Goal: Task Accomplishment & Management: Manage account settings

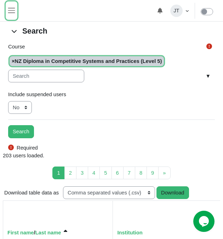
click at [11, 12] on span "Site navigation" at bounding box center [11, 10] width 9 height 9
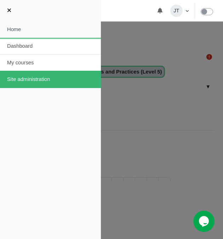
click at [23, 29] on link "Home" at bounding box center [50, 29] width 101 height 17
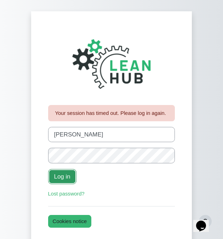
click at [59, 174] on button "Log in" at bounding box center [62, 176] width 28 height 15
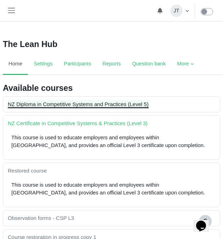
click at [53, 106] on link "NZ Diploma in Competitive Systems and Practices (Level 5)" at bounding box center [78, 104] width 141 height 6
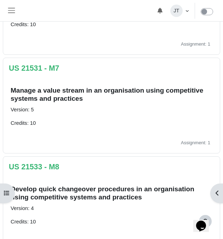
scroll to position [707, 0]
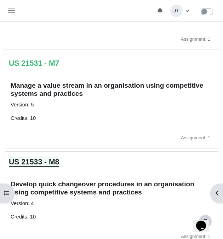
click at [55, 162] on link "US 21533 - M8" at bounding box center [34, 162] width 50 height 8
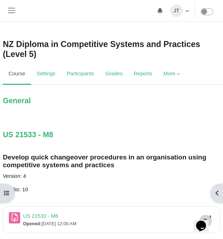
scroll to position [2, 0]
click at [52, 136] on link "US 21533 - M8" at bounding box center [28, 135] width 50 height 8
click at [49, 216] on link "US 21533 - M8 Assignment" at bounding box center [40, 216] width 35 height 6
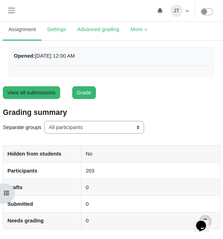
scroll to position [63, 0]
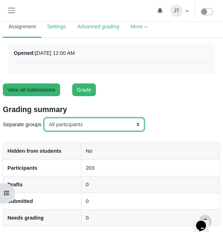
click at [70, 125] on select "All participants ANZ Pharma-Jan-2025 CapitalPrecut-Nov-2023 Chantal-June-2024 C…" at bounding box center [94, 124] width 100 height 13
select select "151"
click at [45, 118] on select "All participants ANZ Pharma-Jan-2025 CapitalPrecut-Nov-2023 Chantal-June-2024 C…" at bounding box center [94, 124] width 100 height 13
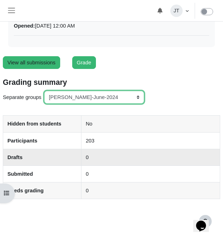
scroll to position [92, 0]
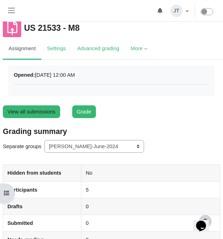
scroll to position [121, 0]
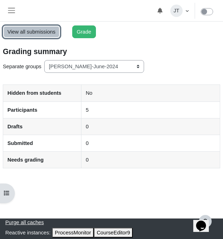
click at [21, 32] on link "View all submissions" at bounding box center [31, 31] width 57 height 13
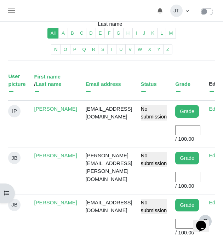
scroll to position [0, 29]
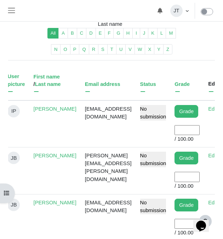
click at [186, 127] on input "User grade" at bounding box center [186, 130] width 25 height 10
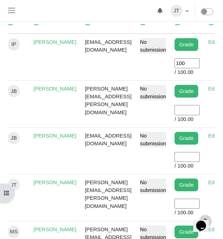
scroll to position [273, 0]
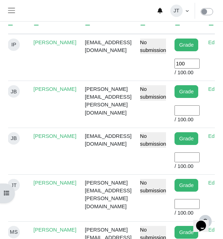
type input "100"
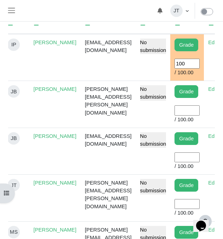
click at [182, 114] on input "User grade" at bounding box center [186, 110] width 25 height 10
type input "100"
click at [191, 156] on input "User grade" at bounding box center [186, 158] width 25 height 10
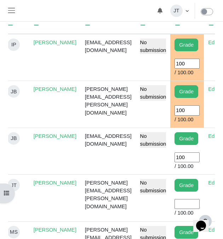
type input "100"
click at [184, 206] on input "User grade" at bounding box center [186, 204] width 25 height 10
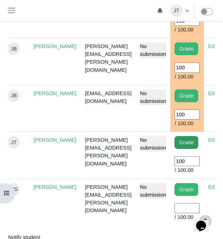
scroll to position [318, 0]
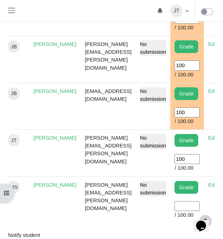
type input "100"
click at [184, 207] on input "User grade" at bounding box center [186, 206] width 25 height 10
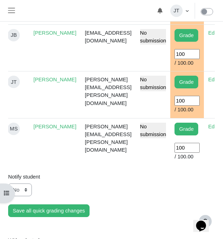
scroll to position [378, 0]
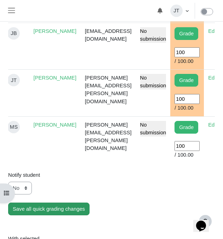
type input "100"
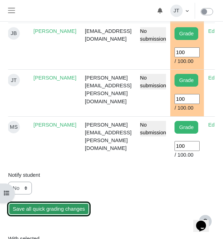
click at [69, 211] on input "Save all quick grading changes" at bounding box center [48, 209] width 81 height 13
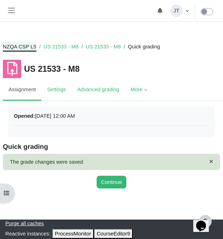
click at [28, 47] on link "NZQA CSP L5" at bounding box center [20, 47] width 34 height 8
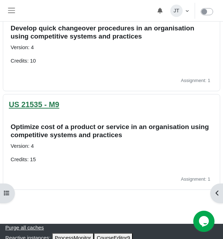
scroll to position [82, 0]
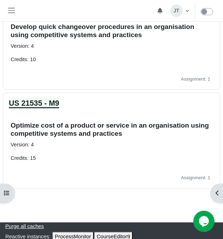
click at [49, 104] on link "US 21535 - M9" at bounding box center [34, 103] width 50 height 8
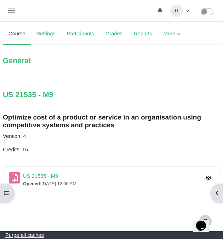
scroll to position [53, 0]
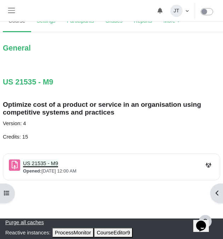
click at [46, 163] on link "US 21535 - M9 Assignment" at bounding box center [40, 164] width 35 height 6
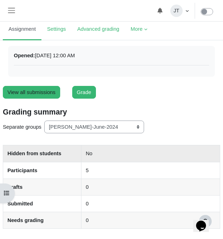
scroll to position [121, 0]
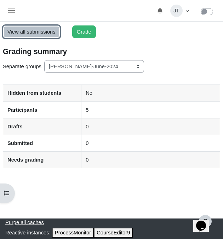
click at [36, 32] on link "View all submissions" at bounding box center [31, 31] width 57 height 13
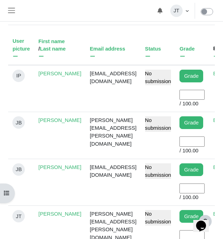
scroll to position [0, 28]
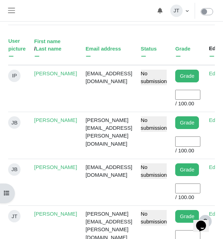
click at [185, 94] on input "User grade" at bounding box center [187, 95] width 25 height 10
type input "100"
click at [185, 144] on input "User grade" at bounding box center [187, 142] width 25 height 10
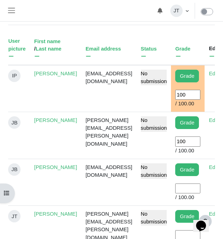
type input "100"
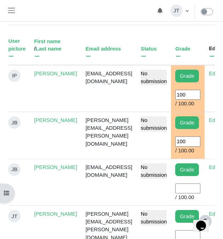
click at [183, 187] on input "User grade" at bounding box center [187, 189] width 25 height 10
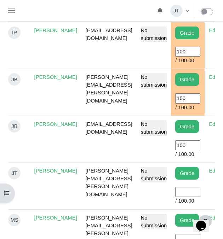
scroll to position [286, 0]
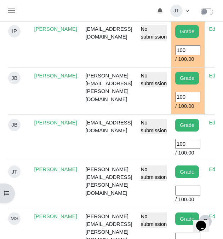
type input "100"
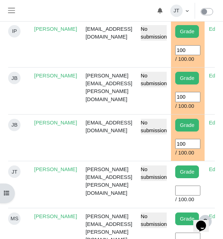
click at [185, 194] on input "User grade" at bounding box center [187, 191] width 25 height 10
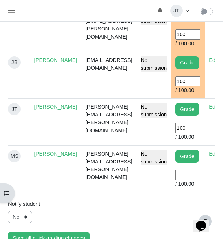
scroll to position [357, 0]
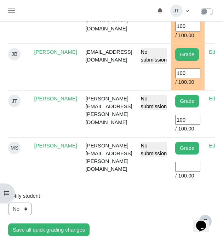
type input "100"
click at [180, 167] on input "User grade" at bounding box center [187, 167] width 25 height 10
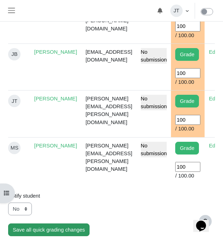
type input "100"
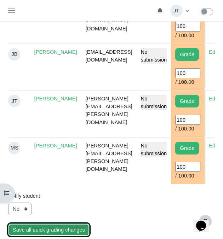
click at [77, 229] on input "Save all quick grading changes" at bounding box center [48, 230] width 81 height 13
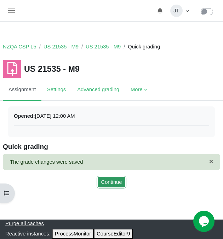
click at [116, 180] on button "Continue" at bounding box center [112, 182] width 30 height 13
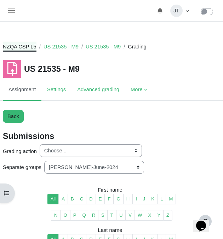
click at [24, 47] on link "NZQA CSP L5" at bounding box center [20, 47] width 34 height 8
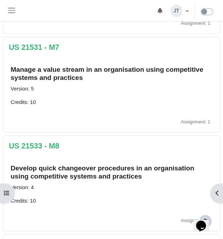
scroll to position [737, 0]
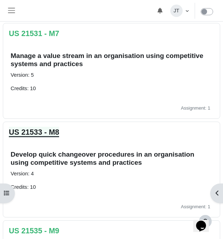
click at [42, 134] on link "US 21533 - M8" at bounding box center [34, 132] width 50 height 8
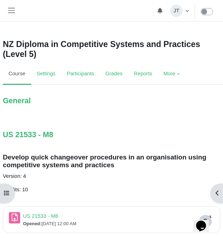
scroll to position [2, 0]
click at [51, 218] on link "US 21533 - M8 Assignment" at bounding box center [40, 216] width 35 height 6
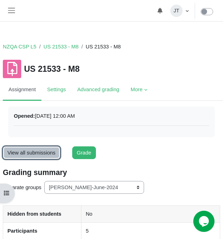
click at [30, 149] on link "View all submissions" at bounding box center [31, 153] width 57 height 13
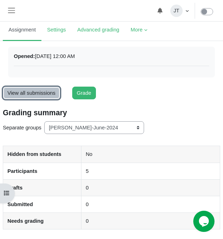
scroll to position [66, 0]
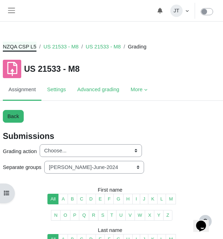
click at [14, 47] on link "NZQA CSP L5" at bounding box center [20, 47] width 34 height 8
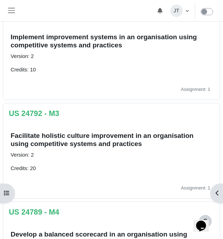
scroll to position [259, 0]
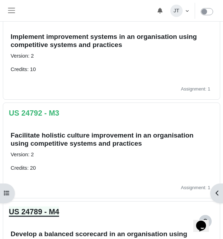
click at [58, 214] on link "US 24789 - M4" at bounding box center [34, 212] width 50 height 8
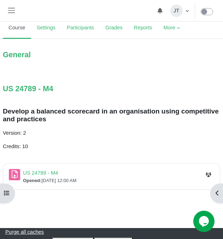
scroll to position [56, 0]
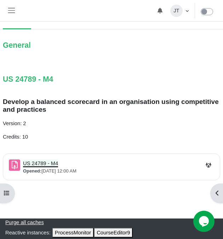
click at [44, 165] on link "US 24789 - M4 Assignment" at bounding box center [40, 164] width 35 height 6
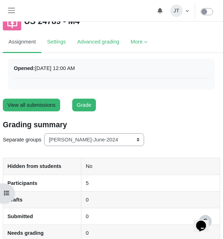
scroll to position [121, 0]
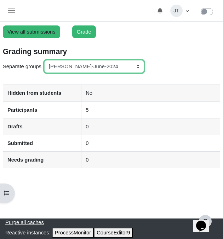
click at [70, 66] on select "All participants ANZ Pharma-Jan-2025 CapitalPrecut-Nov-2023 [PERSON_NAME]-June-…" at bounding box center [94, 66] width 100 height 13
select select "154"
click at [45, 60] on select "All participants ANZ Pharma-Jan-2025 CapitalPrecut-Nov-2023 Chantal-June-2024 C…" at bounding box center [94, 66] width 100 height 13
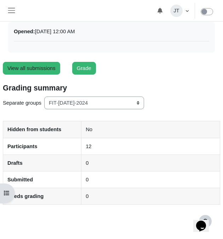
scroll to position [91, 0]
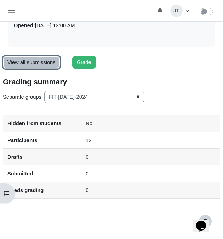
click at [38, 61] on link "View all submissions" at bounding box center [31, 62] width 57 height 13
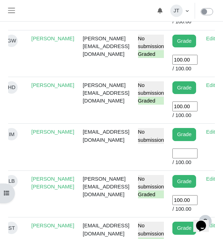
scroll to position [0, 35]
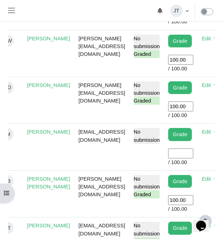
click at [186, 154] on input "User grade" at bounding box center [180, 154] width 25 height 10
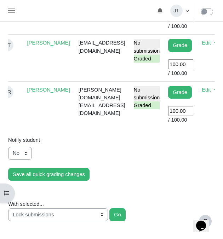
scroll to position [742, 0]
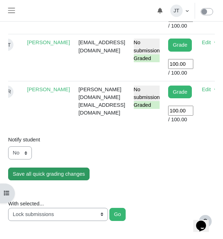
type input "100"
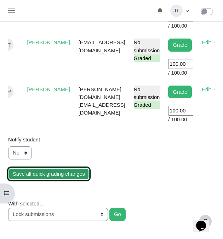
click at [59, 175] on input "Save all quick grading changes" at bounding box center [48, 174] width 81 height 13
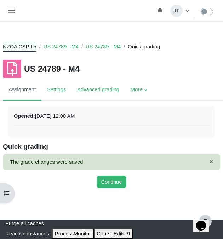
click at [31, 45] on link "NZQA CSP L5" at bounding box center [20, 47] width 34 height 8
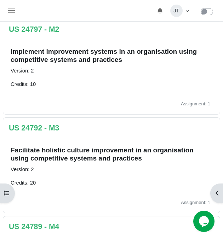
scroll to position [482, 0]
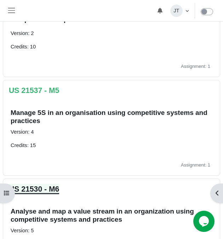
click at [51, 188] on link "US 21530 - M6" at bounding box center [34, 189] width 50 height 8
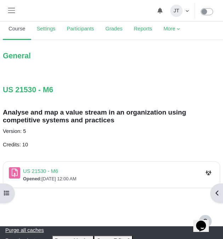
scroll to position [53, 0]
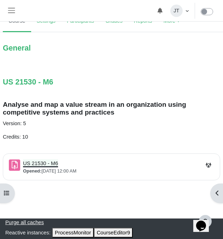
click at [45, 164] on link "US 21530 - M6 Assignment" at bounding box center [40, 164] width 35 height 6
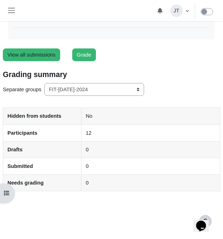
scroll to position [99, 0]
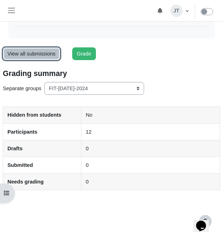
click at [39, 52] on link "View all submissions" at bounding box center [31, 53] width 57 height 13
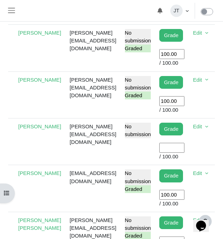
scroll to position [521, 0]
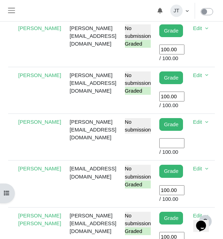
click at [184, 143] on input "User grade" at bounding box center [171, 143] width 25 height 10
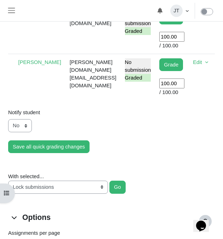
scroll to position [769, 0]
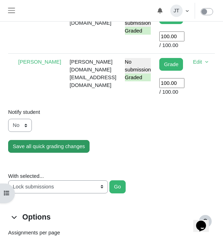
type input "100"
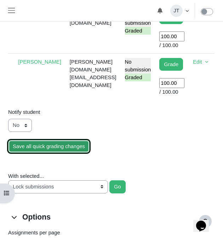
click at [56, 146] on input "Save all quick grading changes" at bounding box center [48, 146] width 81 height 13
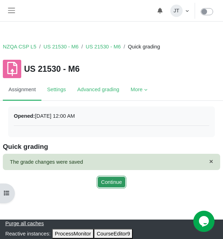
click at [120, 182] on button "Continue" at bounding box center [112, 182] width 30 height 13
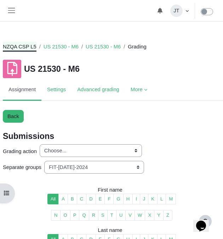
click at [24, 43] on link "NZQA CSP L5" at bounding box center [20, 47] width 34 height 8
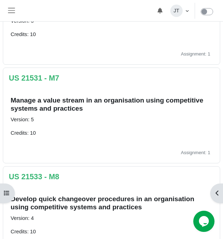
scroll to position [692, 0]
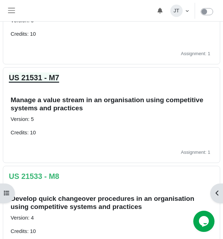
click at [53, 77] on link "US 21531 - M7" at bounding box center [34, 78] width 50 height 8
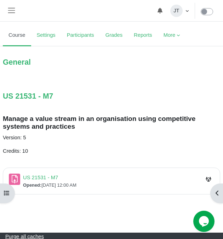
scroll to position [44, 0]
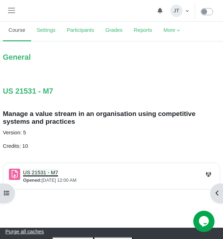
click at [49, 174] on link "US 21531 - M7 Assignment" at bounding box center [40, 173] width 35 height 6
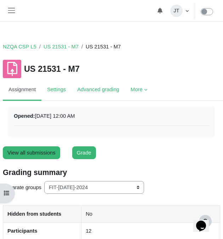
scroll to position [121, 0]
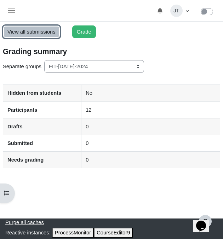
click at [44, 36] on link "View all submissions" at bounding box center [31, 31] width 57 height 13
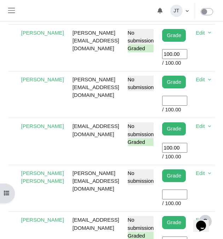
scroll to position [0, 47]
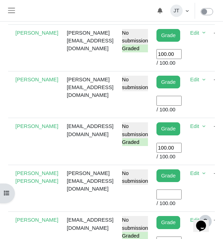
click at [180, 105] on input "User grade" at bounding box center [168, 101] width 25 height 10
type input "100"
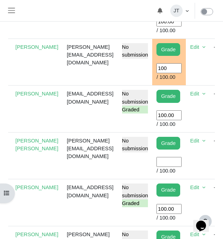
scroll to position [603, 0]
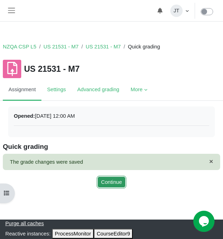
click at [103, 178] on button "Continue" at bounding box center [112, 182] width 30 height 13
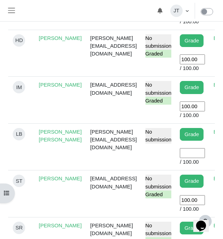
scroll to position [607, 0]
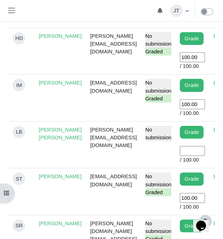
click at [201, 156] on input "User grade" at bounding box center [192, 151] width 25 height 10
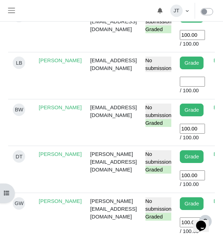
scroll to position [387, 0]
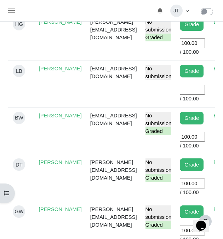
type input "100"
click at [201, 95] on input "User grade" at bounding box center [192, 90] width 25 height 10
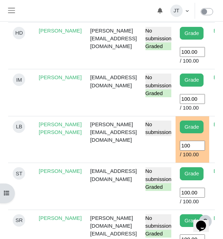
scroll to position [710, 0]
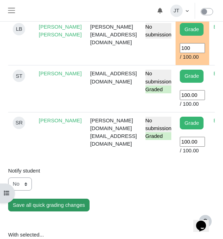
type input "100"
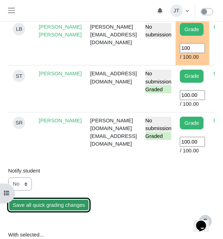
click at [64, 212] on input "Save all quick grading changes" at bounding box center [48, 205] width 81 height 13
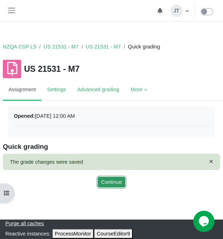
click at [106, 178] on button "Continue" at bounding box center [112, 182] width 30 height 13
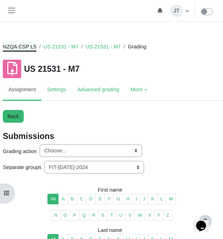
click at [27, 50] on link "NZQA CSP L5" at bounding box center [20, 47] width 34 height 8
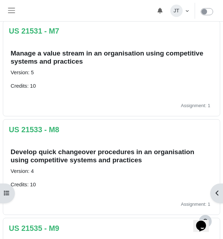
scroll to position [25, 0]
click at [51, 129] on link "US 21533 - M8" at bounding box center [34, 130] width 50 height 8
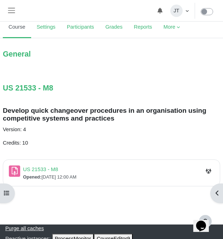
scroll to position [53, 0]
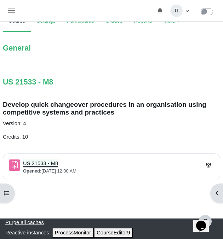
click at [39, 164] on link "US 21533 - M8 Assignment" at bounding box center [40, 164] width 35 height 6
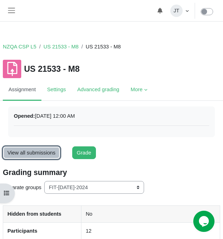
click at [32, 151] on link "View all submissions" at bounding box center [31, 153] width 57 height 13
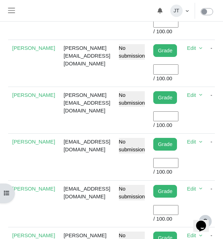
scroll to position [318, 0]
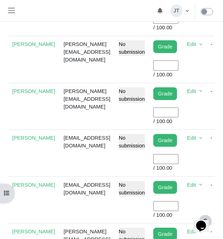
click at [176, 208] on input "User grade" at bounding box center [165, 206] width 25 height 10
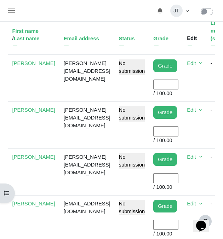
scroll to position [250, 0]
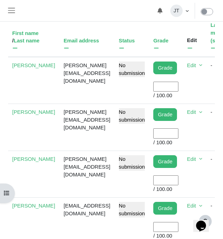
type input "100"
click at [172, 131] on input "User grade" at bounding box center [165, 133] width 25 height 10
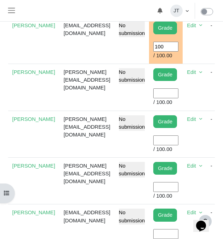
scroll to position [480, 0]
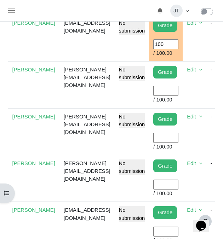
type input "100"
click at [173, 135] on input "User grade" at bounding box center [165, 138] width 25 height 10
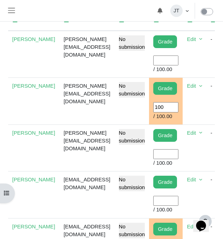
scroll to position [277, 0]
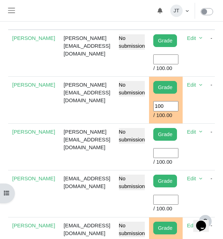
type input "100"
click at [178, 154] on input "User grade" at bounding box center [165, 153] width 25 height 10
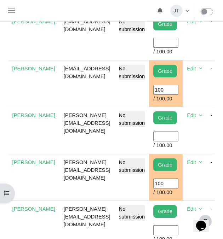
scroll to position [436, 0]
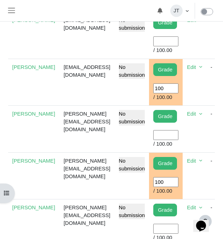
type input "100"
click at [176, 227] on input "User grade" at bounding box center [165, 229] width 25 height 10
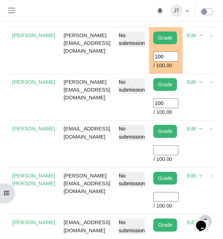
scroll to position [562, 0]
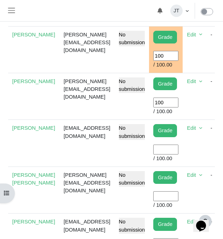
type input "100"
click at [177, 195] on input "User grade" at bounding box center [165, 196] width 25 height 10
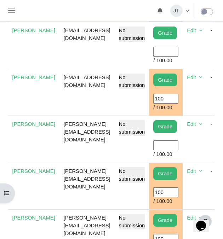
scroll to position [351, 0]
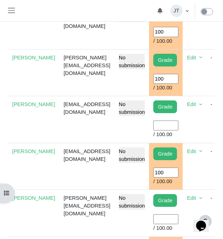
type input "100"
click at [178, 119] on td "Grade User grade / 100.00" at bounding box center [166, 119] width 34 height 47
click at [178, 122] on input "User grade" at bounding box center [165, 126] width 25 height 10
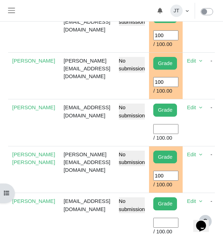
scroll to position [582, 0]
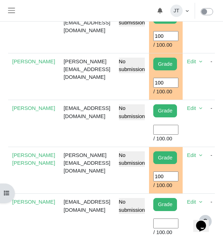
type input "100"
click at [170, 223] on input "User grade" at bounding box center [165, 224] width 25 height 10
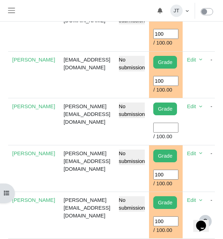
scroll to position [445, 0]
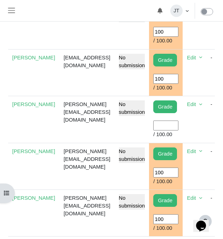
type input "100"
click at [176, 126] on input "User grade" at bounding box center [165, 126] width 25 height 10
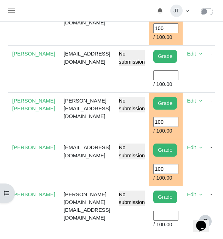
scroll to position [637, 0]
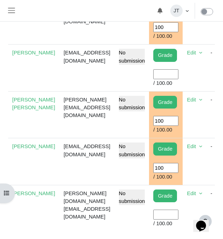
type input "100"
click at [176, 217] on input "User grade" at bounding box center [165, 215] width 25 height 10
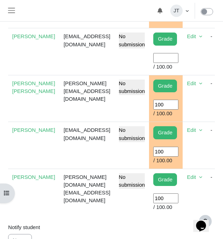
scroll to position [656, 0]
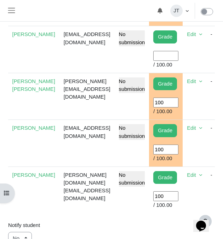
type input "100"
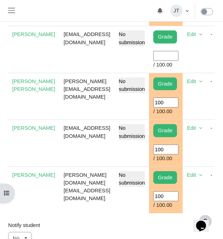
click at [122, 225] on div "Notify student" at bounding box center [111, 225] width 217 height 13
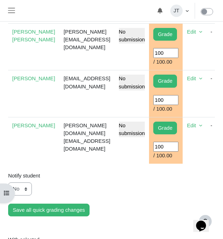
scroll to position [706, 0]
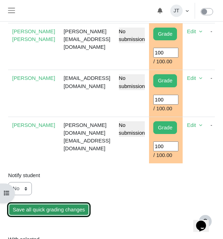
click at [40, 211] on input "Save all quick grading changes" at bounding box center [48, 210] width 81 height 13
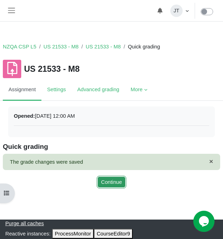
click at [113, 181] on button "Continue" at bounding box center [112, 182] width 30 height 13
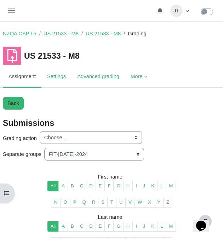
scroll to position [12, 0]
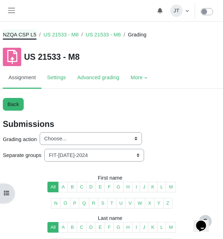
click at [24, 34] on link "NZQA CSP L5" at bounding box center [20, 35] width 34 height 8
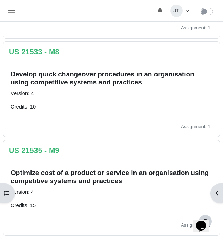
scroll to position [82, 0]
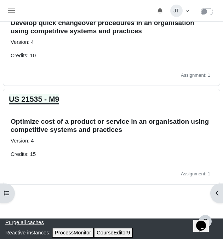
click at [40, 99] on link "US 21535 - M9" at bounding box center [34, 99] width 50 height 8
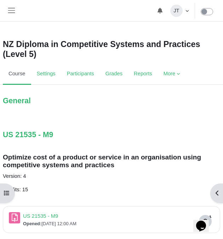
scroll to position [22, 0]
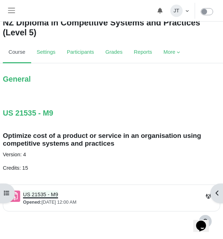
click at [48, 197] on link "US 21535 - M9 Assignment" at bounding box center [40, 195] width 35 height 6
click at [47, 195] on link "US 21535 - M9 Assignment" at bounding box center [40, 195] width 35 height 6
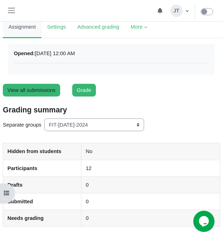
scroll to position [68, 0]
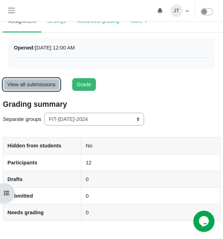
click at [32, 86] on link "View all submissions" at bounding box center [31, 84] width 57 height 13
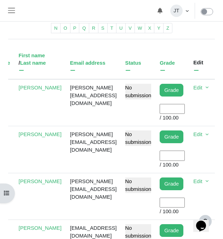
scroll to position [0, 50]
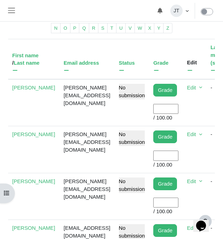
click at [173, 111] on input "User grade" at bounding box center [165, 109] width 25 height 10
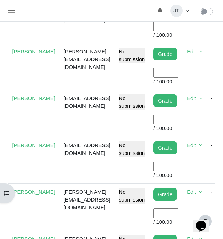
scroll to position [358, 0]
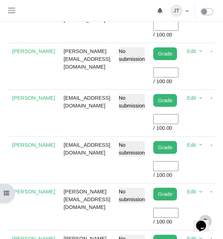
type input "100"
click at [173, 165] on input "User grade" at bounding box center [165, 166] width 25 height 10
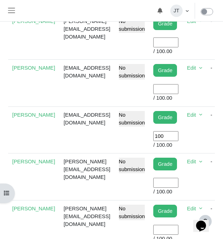
scroll to position [391, 0]
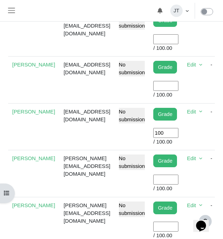
type input "100"
click at [178, 181] on input "User grade" at bounding box center [165, 180] width 25 height 10
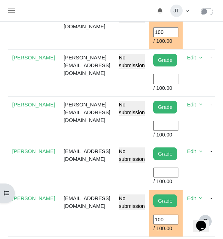
scroll to position [304, 0]
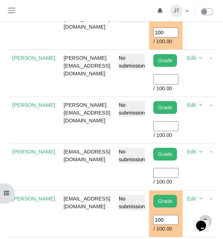
type input "100"
click at [175, 85] on td "Grade User grade / 100.00" at bounding box center [166, 73] width 34 height 47
click at [179, 73] on td "Grade User grade / 100.00" at bounding box center [166, 73] width 34 height 47
click at [176, 79] on input "User grade" at bounding box center [165, 79] width 25 height 10
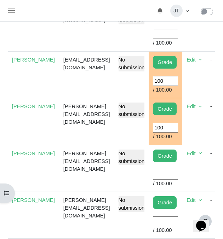
scroll to position [445, 0]
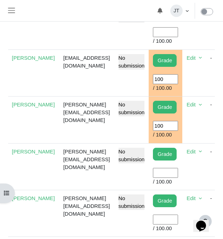
type input "100"
click at [178, 171] on input "User grade" at bounding box center [165, 173] width 25 height 10
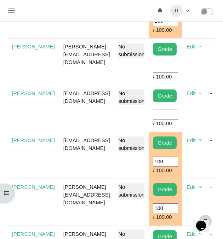
scroll to position [359, 0]
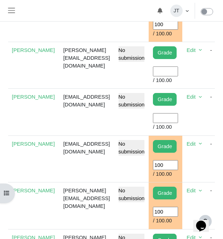
type input "100"
click at [176, 74] on input "User grade" at bounding box center [165, 72] width 25 height 10
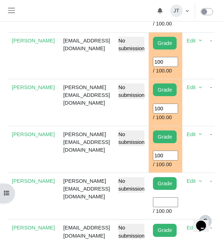
scroll to position [488, 0]
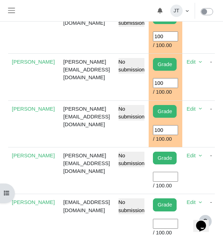
type input "100"
click at [170, 176] on input "User grade" at bounding box center [165, 177] width 25 height 10
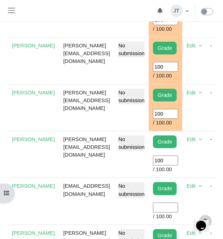
scroll to position [506, 0]
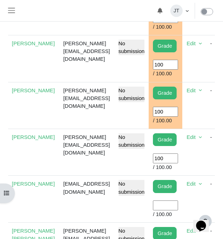
type input "100"
click at [168, 207] on input "User grade" at bounding box center [165, 206] width 25 height 10
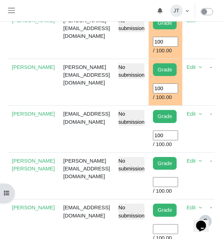
scroll to position [579, 0]
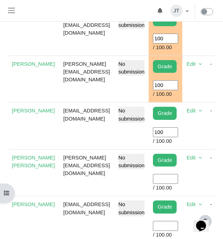
type input "100"
click at [173, 179] on input "User grade" at bounding box center [165, 179] width 25 height 10
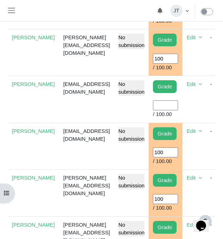
scroll to position [368, 0]
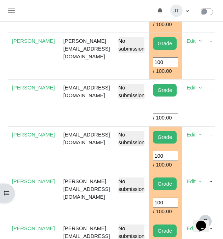
type input "100"
click at [176, 105] on input "User grade" at bounding box center [165, 109] width 25 height 10
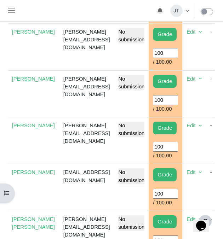
scroll to position [623, 0]
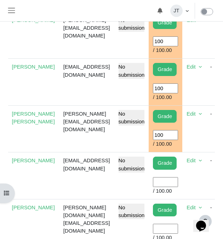
type input "100"
click at [172, 181] on input "User grade" at bounding box center [165, 182] width 25 height 10
type input "100"
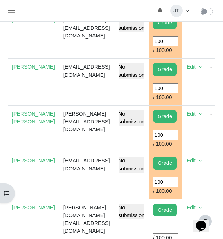
click at [168, 227] on input "User grade" at bounding box center [165, 229] width 25 height 10
type input "100"
click at [125, 235] on td "No submission" at bounding box center [131, 222] width 35 height 47
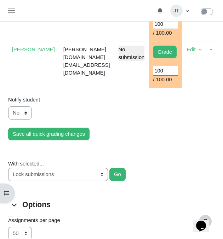
scroll to position [783, 0]
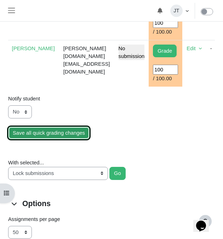
click at [63, 133] on input "Save all quick grading changes" at bounding box center [48, 133] width 81 height 13
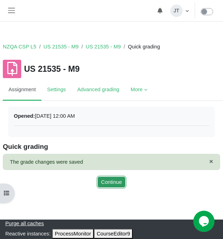
click at [108, 186] on button "Continue" at bounding box center [112, 182] width 30 height 13
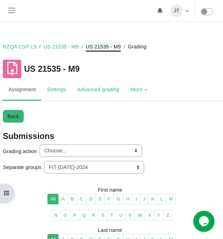
click at [96, 45] on link "US 21535 - M9" at bounding box center [103, 47] width 35 height 8
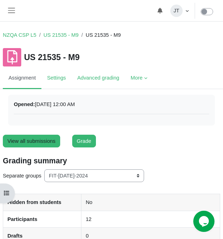
scroll to position [4, 0]
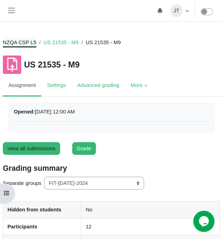
click at [25, 43] on link "NZQA CSP L5" at bounding box center [20, 43] width 34 height 8
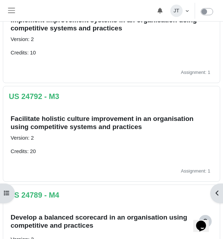
scroll to position [277, 0]
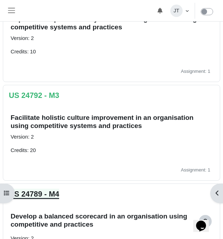
click at [49, 196] on link "US 24789 - M4" at bounding box center [34, 194] width 50 height 8
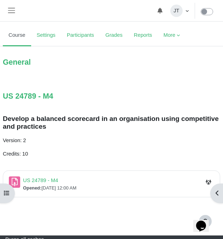
scroll to position [56, 0]
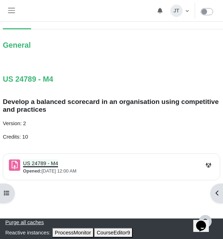
click at [38, 164] on link "US 24789 - M4 Assignment" at bounding box center [40, 164] width 35 height 6
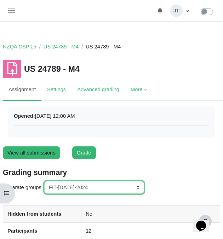
click at [77, 189] on select "All participants ANZ Pharma-Jan-2025 CapitalPrecut-Nov-2023 Chantal-June-2024 C…" at bounding box center [94, 187] width 100 height 13
select select "155"
click at [45, 181] on select "All participants ANZ Pharma-Jan-2025 CapitalPrecut-Nov-2023 Chantal-June-2024 C…" at bounding box center [94, 187] width 100 height 13
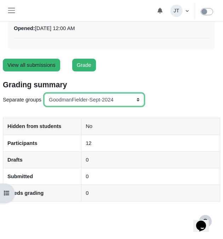
scroll to position [90, 0]
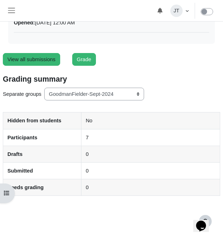
scroll to position [121, 0]
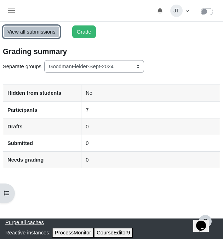
click at [37, 32] on link "View all submissions" at bounding box center [31, 31] width 57 height 13
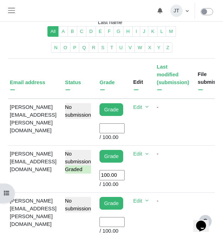
scroll to position [216, 0]
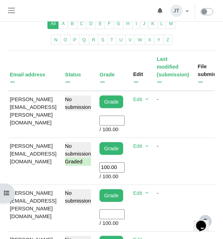
click at [125, 215] on input "User grade" at bounding box center [111, 215] width 25 height 10
type input "100"
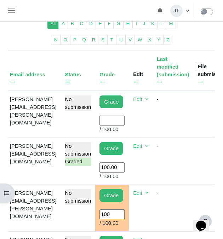
click at [61, 214] on td "Joseph.young@goodmanfielder.co.nz" at bounding box center [33, 208] width 55 height 47
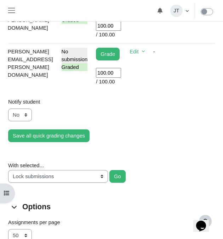
scroll to position [549, 0]
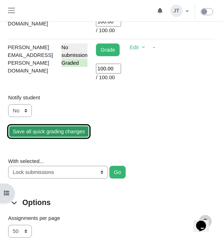
click at [47, 133] on input "Save all quick grading changes" at bounding box center [48, 131] width 81 height 13
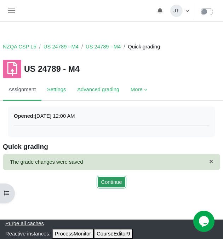
click at [109, 185] on button "Continue" at bounding box center [112, 182] width 30 height 13
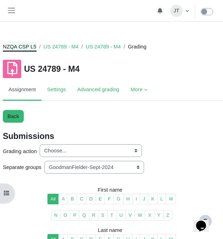
click at [28, 46] on link "NZQA CSP L5" at bounding box center [20, 47] width 34 height 8
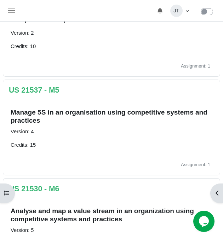
scroll to position [516, 0]
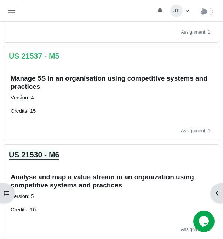
click at [51, 155] on link "US 21530 - M6" at bounding box center [34, 155] width 50 height 8
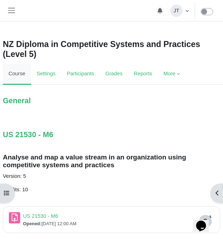
scroll to position [53, 0]
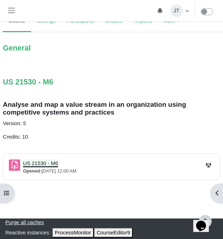
click at [46, 164] on link "US 21530 - M6 Assignment" at bounding box center [40, 164] width 35 height 6
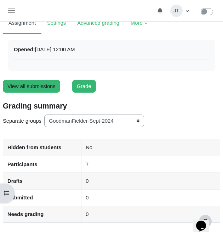
scroll to position [121, 0]
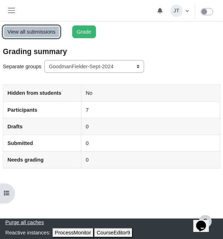
click at [34, 29] on link "View all submissions" at bounding box center [31, 31] width 57 height 13
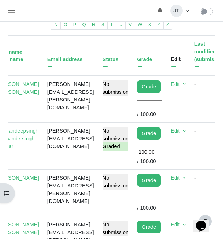
scroll to position [221, 0]
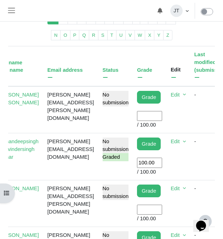
click at [162, 116] on input "User grade" at bounding box center [149, 116] width 25 height 10
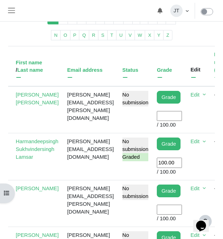
scroll to position [0, 50]
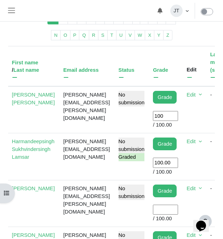
type input "100"
click at [70, 116] on td "[PERSON_NAME][EMAIL_ADDRESS][PERSON_NAME][DOMAIN_NAME]" at bounding box center [86, 109] width 55 height 47
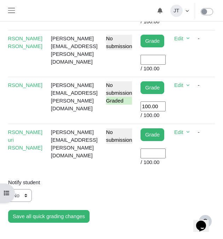
scroll to position [476, 0]
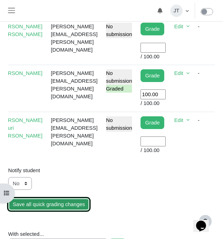
click at [50, 211] on input "Save all quick grading changes" at bounding box center [48, 204] width 81 height 13
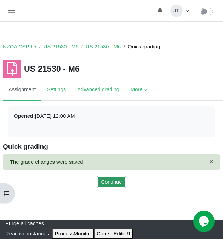
click at [101, 179] on button "Continue" at bounding box center [112, 182] width 30 height 13
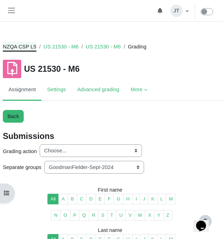
click at [22, 44] on link "NZQA CSP L5" at bounding box center [20, 47] width 34 height 8
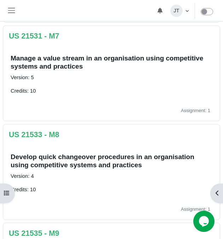
scroll to position [731, 0]
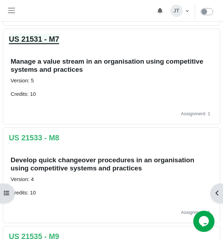
click at [42, 35] on link "US 21531 - M7" at bounding box center [34, 39] width 50 height 8
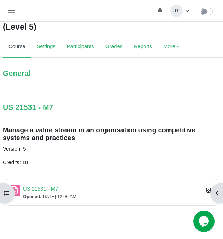
scroll to position [32, 0]
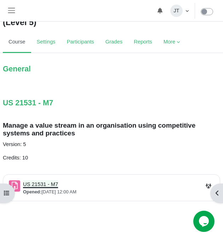
click at [43, 185] on link "US 21531 - M7 Assignment" at bounding box center [40, 185] width 35 height 6
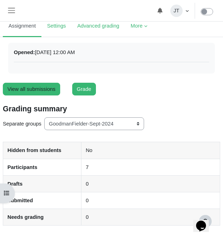
scroll to position [76, 0]
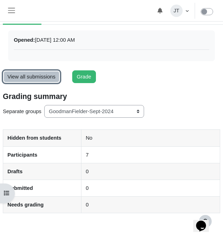
click at [48, 78] on link "View all submissions" at bounding box center [31, 76] width 57 height 13
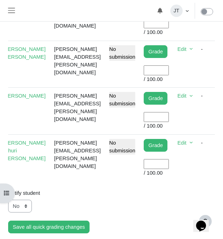
scroll to position [0, 69]
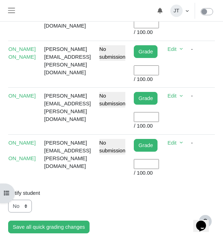
click at [159, 116] on input "User grade" at bounding box center [146, 117] width 25 height 10
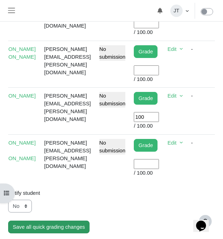
type input "100"
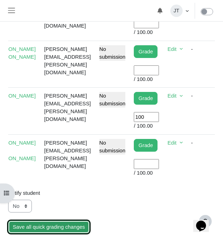
click at [50, 226] on input "Save all quick grading changes" at bounding box center [48, 227] width 81 height 13
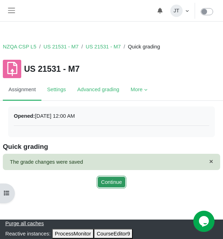
click at [111, 180] on button "Continue" at bounding box center [112, 182] width 30 height 13
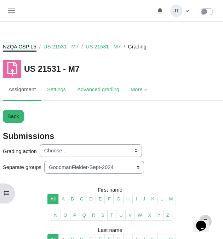
click at [21, 46] on link "NZQA CSP L5" at bounding box center [20, 47] width 34 height 8
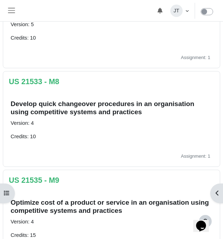
scroll to position [850, 0]
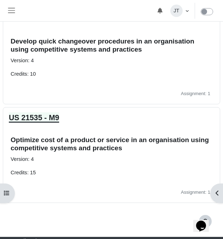
click at [47, 120] on link "US 21535 - M9" at bounding box center [34, 118] width 50 height 8
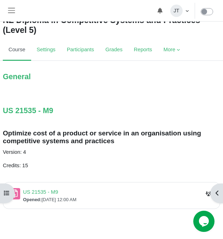
scroll to position [27, 0]
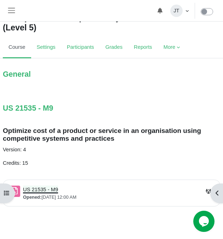
click at [42, 191] on link "US 21535 - M9 Assignment" at bounding box center [40, 190] width 35 height 6
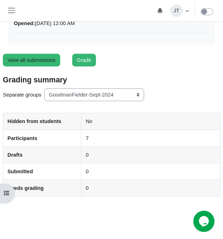
scroll to position [97, 0]
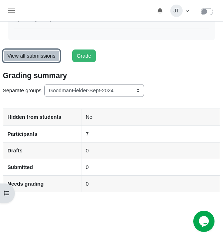
click at [38, 56] on link "View all submissions" at bounding box center [31, 56] width 57 height 13
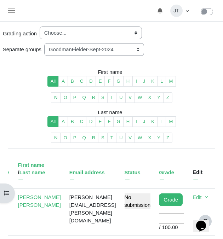
scroll to position [116, 0]
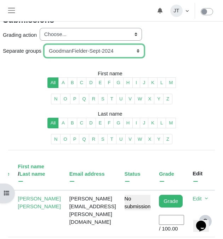
click at [64, 48] on select "All participants ANZ Pharma-Jan-2025 CapitalPrecut-Nov-2023 Chantal-June-2024 C…" at bounding box center [94, 51] width 100 height 13
select select "152"
click at [45, 45] on select "All participants ANZ Pharma-Jan-2025 CapitalPrecut-Nov-2023 Chantal-June-2024 C…" at bounding box center [94, 51] width 100 height 13
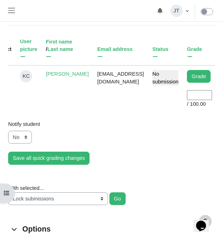
scroll to position [0, 17]
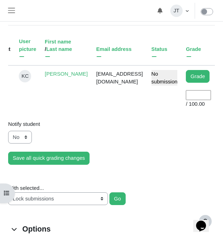
click at [186, 100] on input "User grade" at bounding box center [198, 95] width 25 height 10
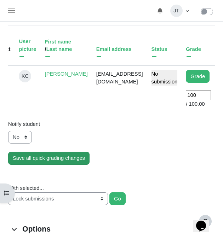
type input "100"
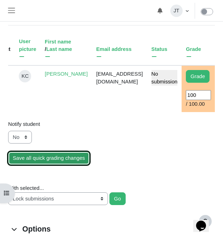
click at [57, 165] on input "Save all quick grading changes" at bounding box center [48, 158] width 81 height 13
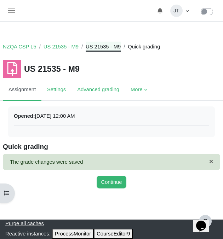
click at [107, 45] on link "US 21535 - M9" at bounding box center [103, 47] width 35 height 8
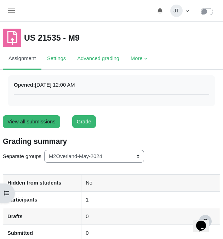
scroll to position [19, 0]
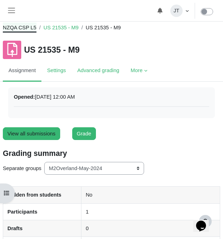
click at [28, 28] on link "NZQA CSP L5" at bounding box center [20, 28] width 34 height 8
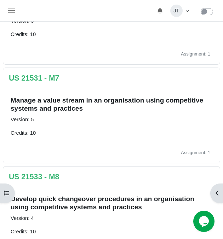
scroll to position [694, 0]
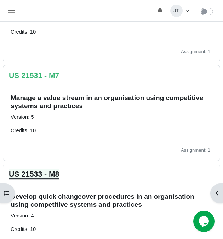
click at [43, 173] on link "US 21533 - M8" at bounding box center [34, 174] width 50 height 8
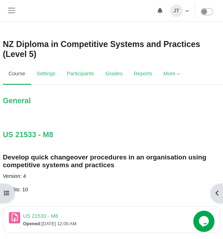
scroll to position [2, 0]
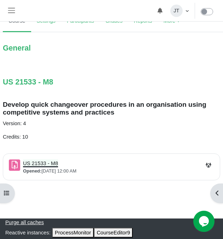
click at [52, 165] on link "US 21533 - M8 Assignment" at bounding box center [40, 164] width 35 height 6
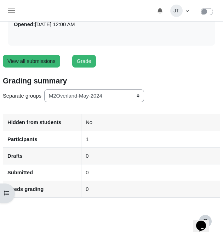
scroll to position [95, 0]
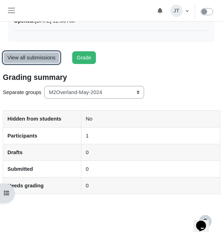
click at [29, 56] on link "View all submissions" at bounding box center [31, 57] width 57 height 13
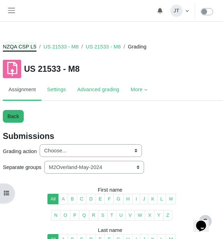
click at [30, 46] on link "NZQA CSP L5" at bounding box center [20, 47] width 34 height 8
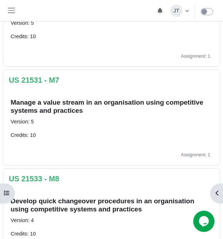
scroll to position [692, 0]
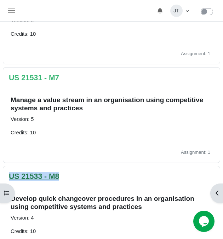
drag, startPoint x: 63, startPoint y: 177, endPoint x: 10, endPoint y: 177, distance: 53.4
click at [10, 177] on div "Select topic US 21533 - M8 US 21533 - M8" at bounding box center [111, 178] width 205 height 12
copy link "US 21533 - M8"
click at [50, 181] on h3 "US 21533 - M8" at bounding box center [34, 176] width 50 height 9
click at [51, 171] on li "Select topic US 21533 - M8 US 21533 - M8 Develop quick changeover procedures in…" at bounding box center [111, 214] width 217 height 96
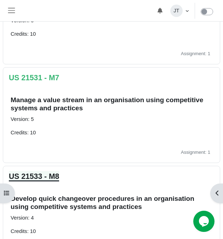
click at [53, 176] on link "US 21533 - M8" at bounding box center [34, 176] width 50 height 8
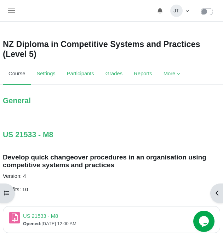
scroll to position [2, 0]
click at [37, 217] on link "US 21533 - M8 Assignment" at bounding box center [40, 216] width 35 height 6
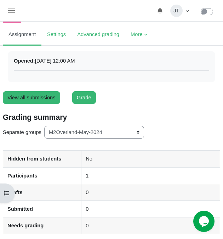
scroll to position [56, 0]
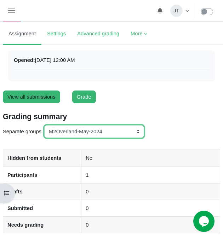
click at [65, 132] on select "All participants ANZ Pharma-Jan-2025 CapitalPrecut-Nov-2023 [PERSON_NAME]-June-…" at bounding box center [94, 131] width 100 height 13
select select "150"
click at [45, 125] on select "All participants ANZ Pharma-Jan-2025 CapitalPrecut-Nov-2023 [PERSON_NAME]-June-…" at bounding box center [94, 131] width 100 height 13
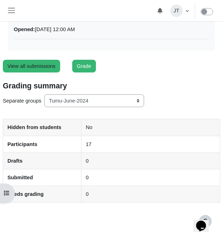
scroll to position [121, 0]
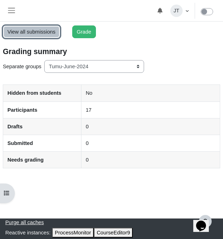
click at [28, 31] on link "View all submissions" at bounding box center [31, 31] width 57 height 13
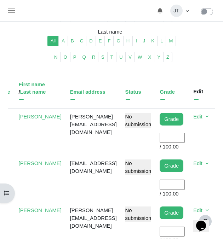
scroll to position [0, 46]
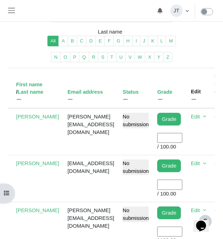
click at [179, 138] on input "User grade" at bounding box center [169, 138] width 25 height 10
type input "`"
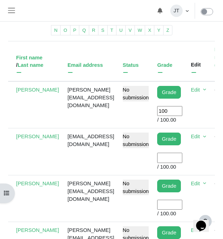
scroll to position [229, 0]
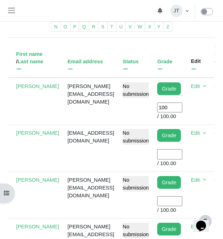
type input "100"
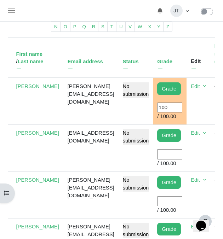
click at [180, 153] on input "User grade" at bounding box center [169, 154] width 25 height 10
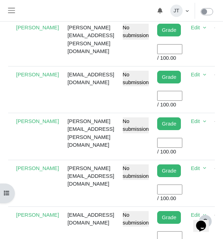
scroll to position [851, 0]
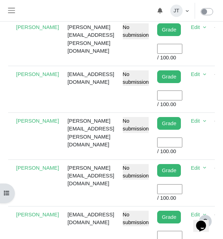
type input "100"
click at [182, 145] on input "User grade" at bounding box center [169, 143] width 25 height 10
type input "`"
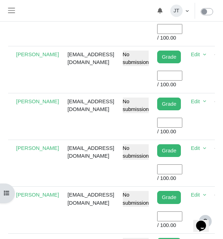
scroll to position [469, 0]
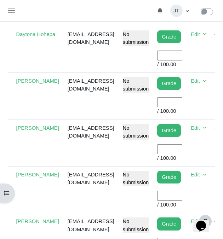
type input "100"
click at [178, 106] on input "User grade" at bounding box center [169, 102] width 25 height 10
type input "100"
click at [182, 149] on input "User grade" at bounding box center [169, 149] width 25 height 10
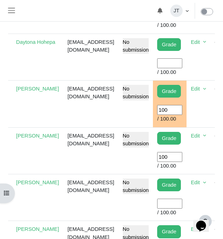
scroll to position [471, 0]
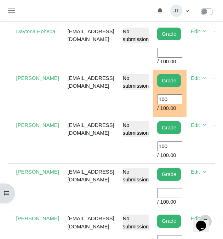
type input "100"
click at [178, 194] on input "User grade" at bounding box center [169, 193] width 25 height 10
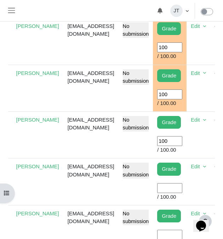
scroll to position [525, 0]
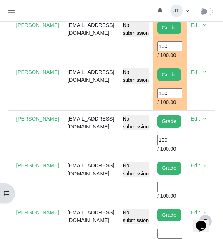
type input "100"
click at [179, 189] on input "User grade" at bounding box center [169, 187] width 25 height 10
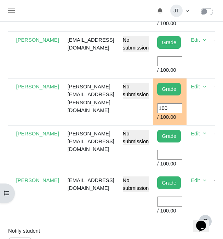
scroll to position [886, 0]
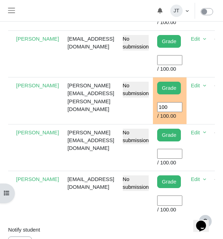
type input "100"
click at [182, 203] on input "User grade" at bounding box center [169, 201] width 25 height 10
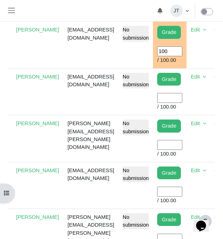
scroll to position [663, 0]
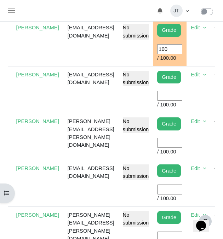
type input "100"
click at [182, 142] on input "User grade" at bounding box center [169, 143] width 25 height 10
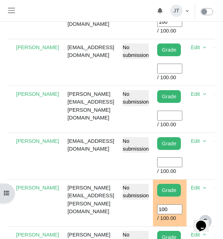
scroll to position [781, 0]
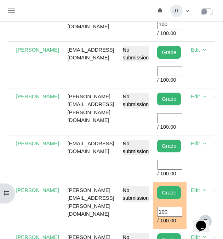
type input "100"
click at [182, 71] on input "User grade" at bounding box center [169, 71] width 25 height 10
type input "100"
click at [182, 116] on input "User grade" at bounding box center [169, 118] width 25 height 10
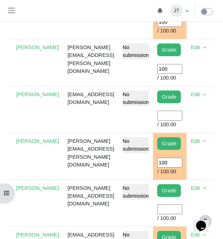
scroll to position [854, 0]
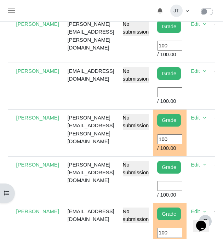
type input "100"
click at [182, 187] on input "User grade" at bounding box center [169, 186] width 25 height 10
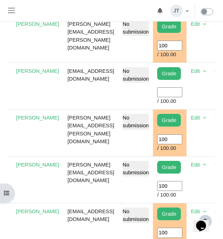
type input "100"
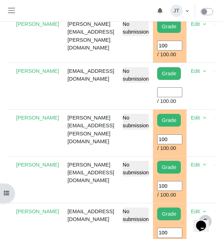
click at [176, 90] on input "User grade" at bounding box center [169, 92] width 25 height 10
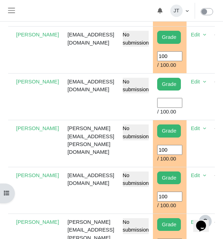
scroll to position [642, 0]
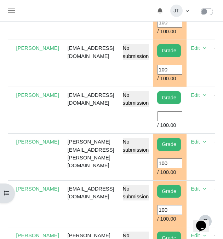
type input "100"
click at [99, 117] on td "[EMAIL_ADDRESS][DOMAIN_NAME]" at bounding box center [90, 110] width 55 height 47
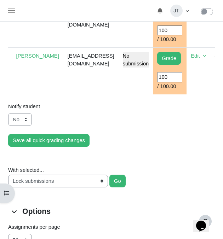
scroll to position [995, 0]
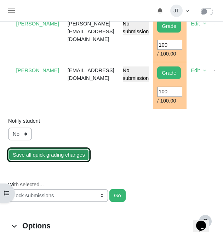
click at [48, 154] on input "Save all quick grading changes" at bounding box center [48, 155] width 81 height 13
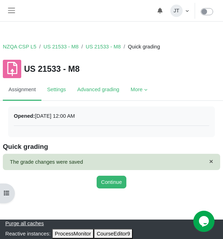
scroll to position [1, 0]
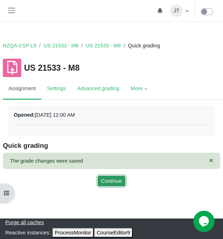
click at [103, 181] on button "Continue" at bounding box center [112, 181] width 30 height 13
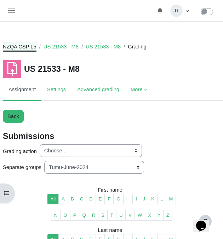
click at [26, 46] on link "NZQA CSP L5" at bounding box center [20, 47] width 34 height 8
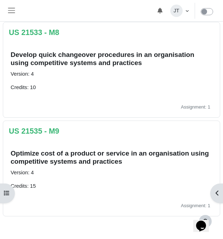
scroll to position [843, 0]
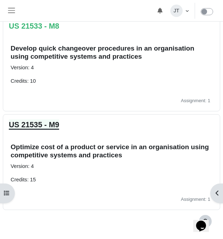
click at [31, 124] on link "US 21535 - M9" at bounding box center [34, 125] width 50 height 8
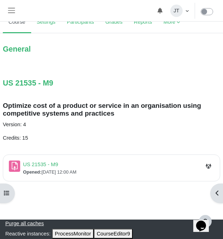
scroll to position [53, 0]
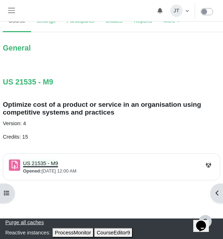
click at [45, 161] on link "US 21535 - M9 Assignment" at bounding box center [40, 164] width 35 height 6
click at [43, 164] on link "US 21535 - M9 Assignment" at bounding box center [40, 164] width 35 height 6
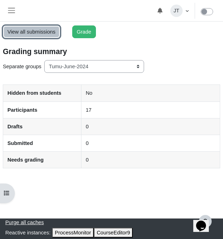
click at [33, 35] on link "View all submissions" at bounding box center [31, 31] width 57 height 13
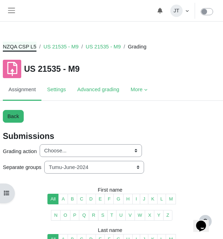
click at [24, 46] on link "NZQA CSP L5" at bounding box center [20, 47] width 34 height 8
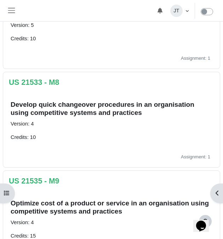
scroll to position [780, 0]
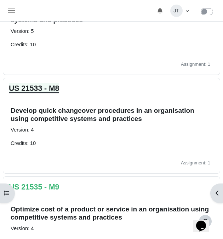
click at [41, 87] on link "US 21533 - M8" at bounding box center [34, 88] width 50 height 8
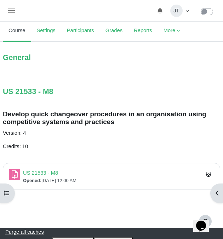
scroll to position [53, 0]
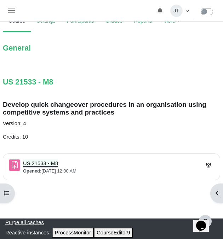
click at [49, 164] on link "US 21533 - M8 Assignment" at bounding box center [40, 164] width 35 height 6
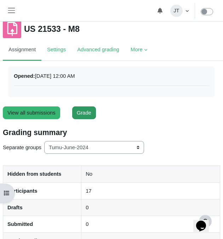
scroll to position [121, 0]
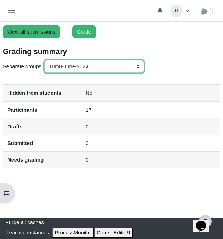
click at [85, 67] on select "All participants ANZ Pharma-Jan-2025 CapitalPrecut-Nov-2023 Chantal-June-2024 C…" at bounding box center [94, 66] width 100 height 13
select select "148"
click at [45, 60] on select "All participants ANZ Pharma-Jan-2025 CapitalPrecut-Nov-2023 Chantal-June-2024 C…" at bounding box center [94, 66] width 100 height 13
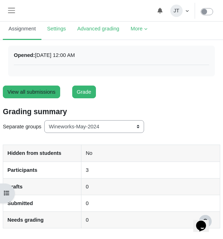
scroll to position [75, 0]
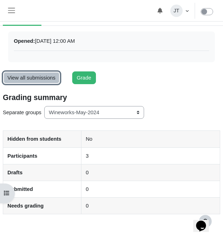
click at [44, 74] on link "View all submissions" at bounding box center [31, 77] width 57 height 13
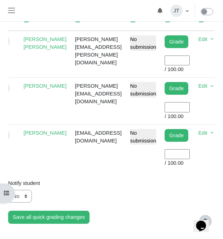
scroll to position [0, 39]
click at [189, 159] on input "User grade" at bounding box center [176, 154] width 25 height 10
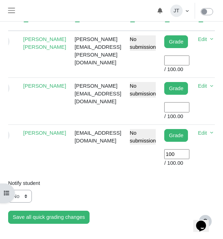
type input "100"
click at [116, 190] on div "Notify student" at bounding box center [111, 183] width 217 height 13
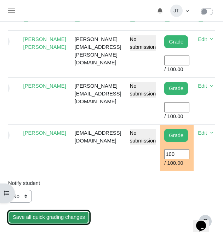
click at [47, 224] on input "Save all quick grading changes" at bounding box center [48, 217] width 81 height 13
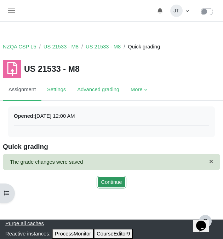
click at [108, 183] on button "Continue" at bounding box center [112, 182] width 30 height 13
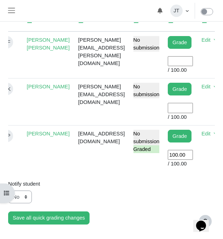
scroll to position [278, 0]
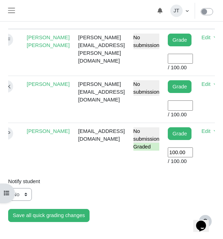
click at [78, 188] on div "Notify student" at bounding box center [111, 181] width 217 height 13
